Goal: Task Accomplishment & Management: Manage account settings

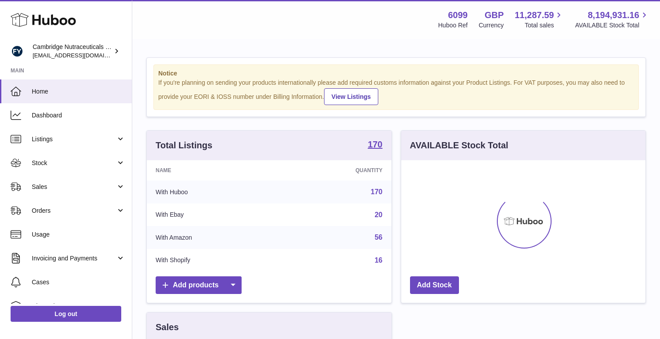
scroll to position [138, 160]
click at [88, 161] on span "Stock" at bounding box center [74, 163] width 84 height 8
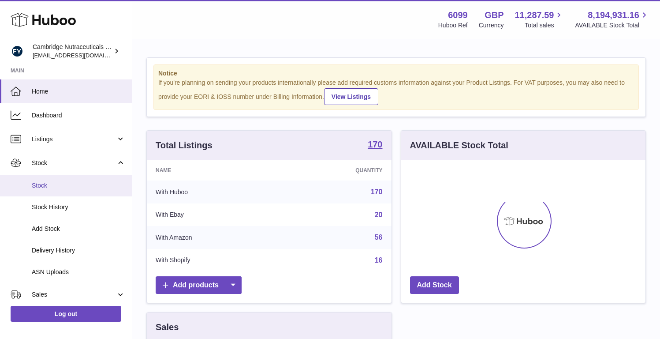
click at [71, 184] on span "Stock" at bounding box center [79, 185] width 94 height 8
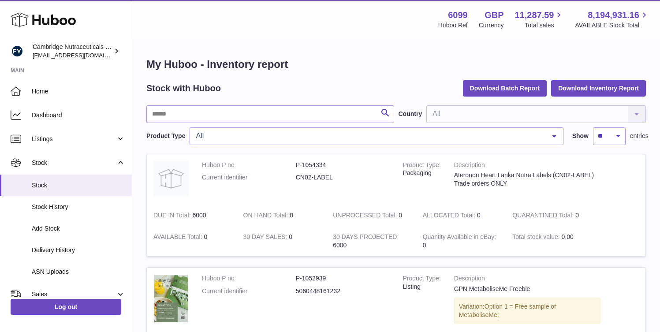
scroll to position [0, 364]
click at [543, 124] on html ".st0{fill:#141414;}" at bounding box center [330, 166] width 660 height 332
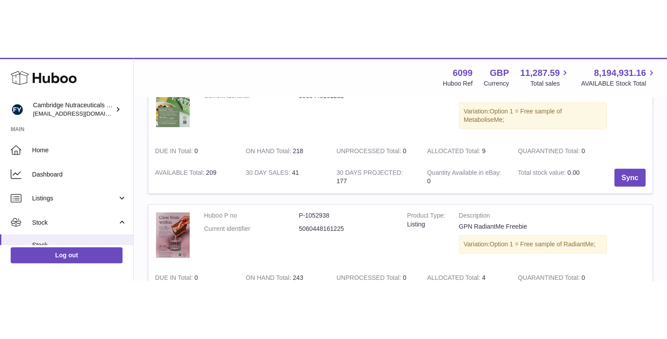
scroll to position [63, 364]
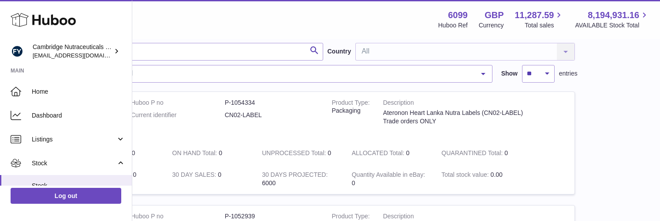
click at [357, 66] on html ".st0{fill:#141414;}" at bounding box center [259, 47] width 660 height 221
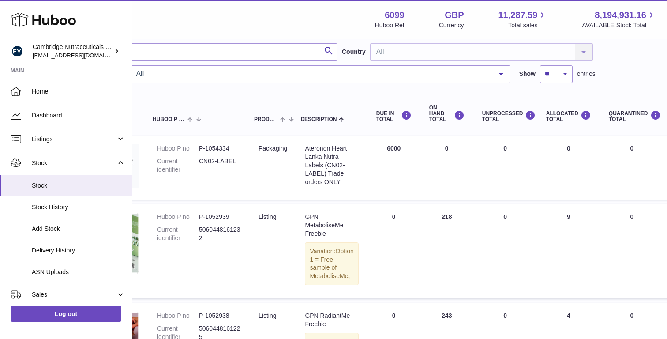
scroll to position [62, 0]
